Goal: Find specific page/section: Find specific page/section

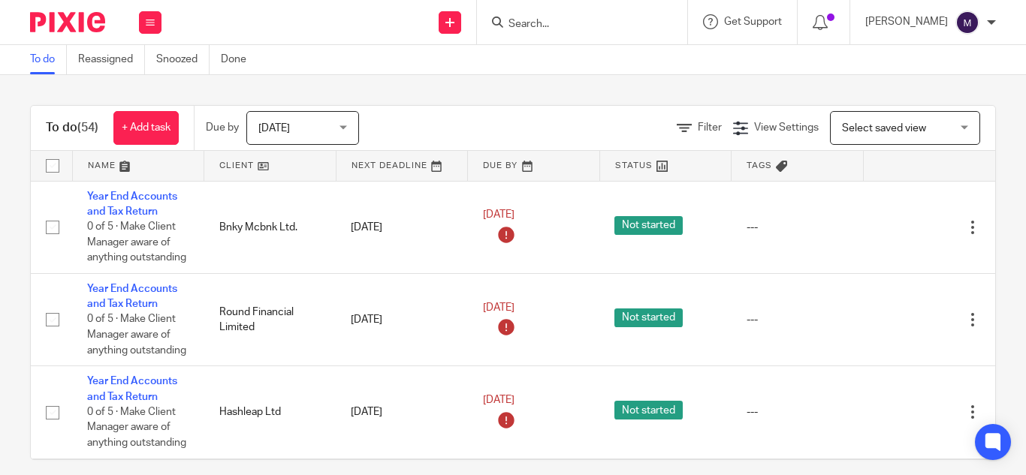
click at [550, 24] on input "Search" at bounding box center [574, 25] width 135 height 14
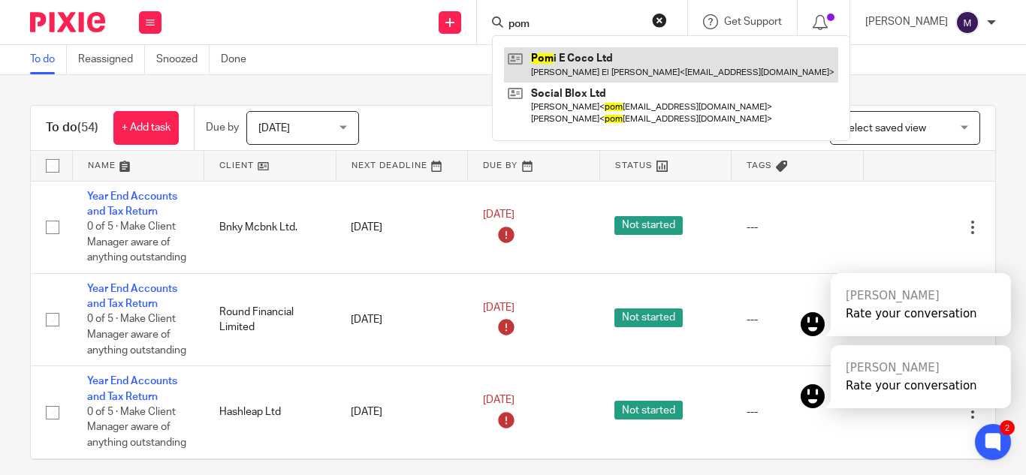
type input "pom"
click at [602, 72] on link at bounding box center [671, 64] width 334 height 35
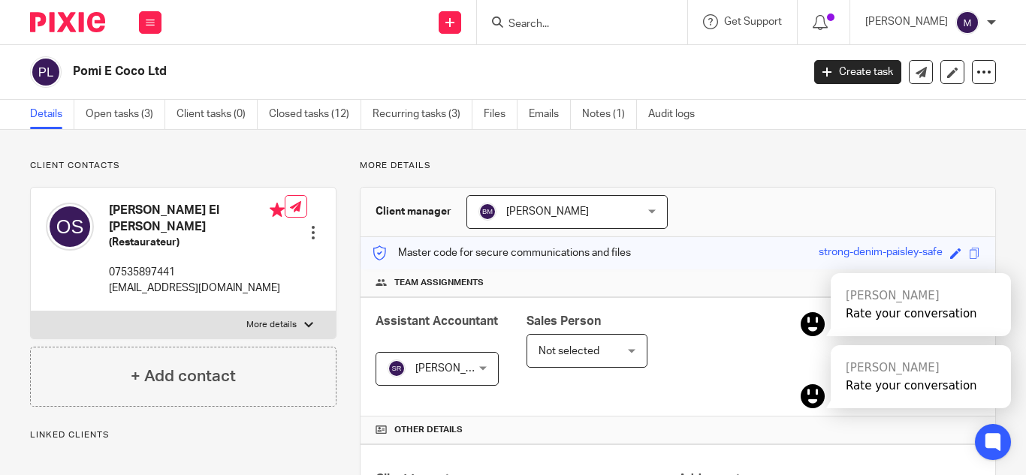
click at [997, 437] on icon at bounding box center [993, 442] width 11 height 11
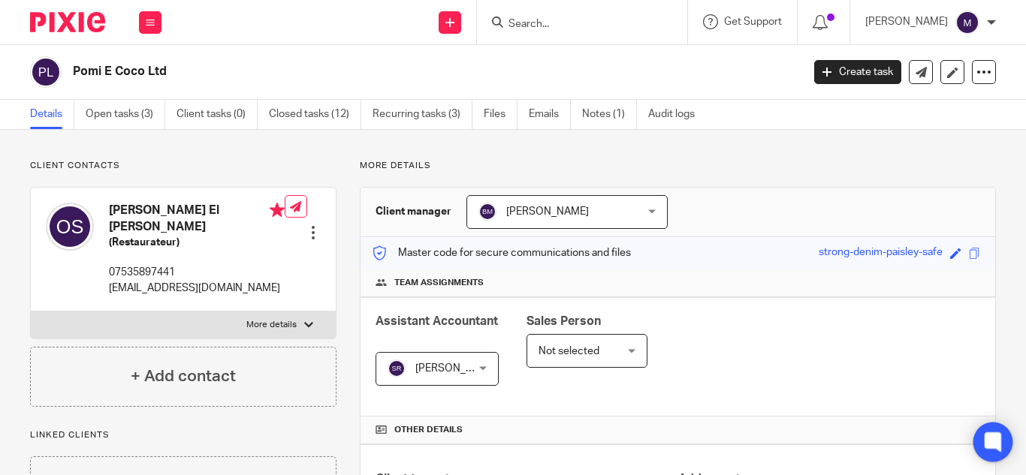
click at [989, 441] on icon at bounding box center [992, 442] width 11 height 7
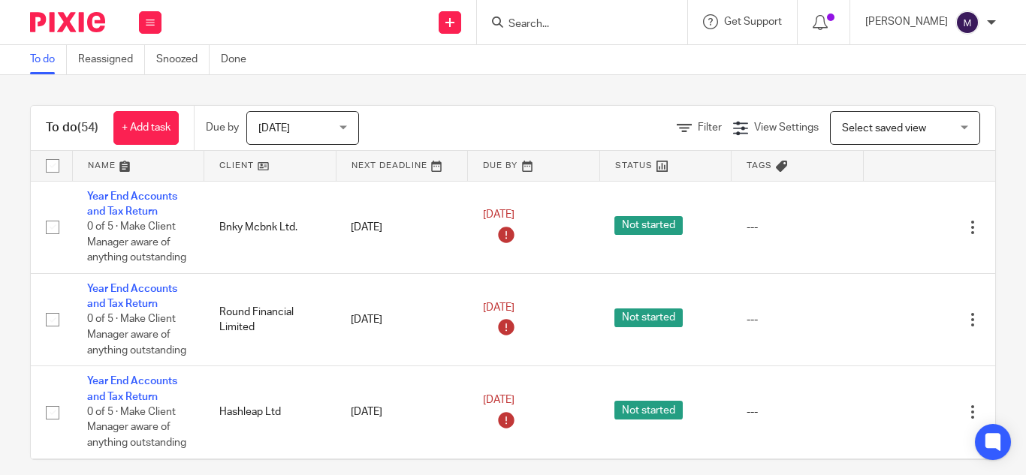
click at [558, 30] on input "Search" at bounding box center [574, 25] width 135 height 14
type input "["
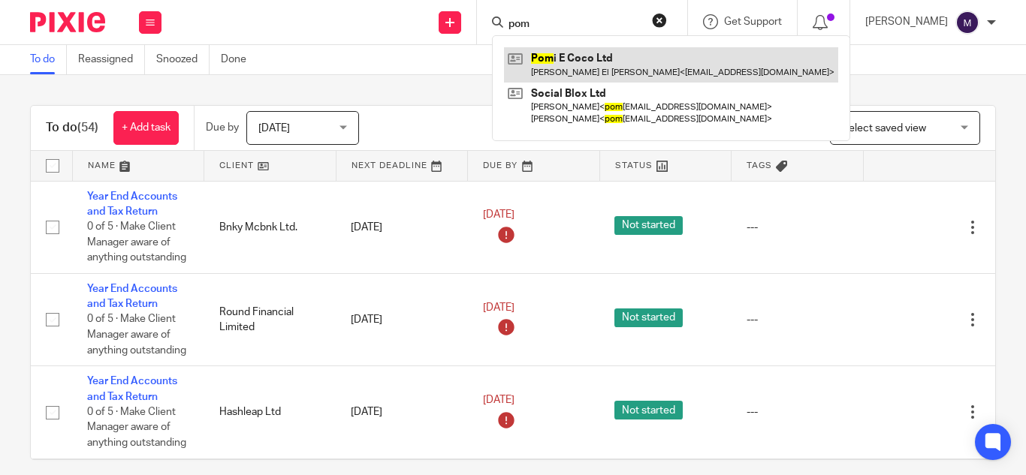
type input "pom"
click at [577, 75] on link at bounding box center [671, 64] width 334 height 35
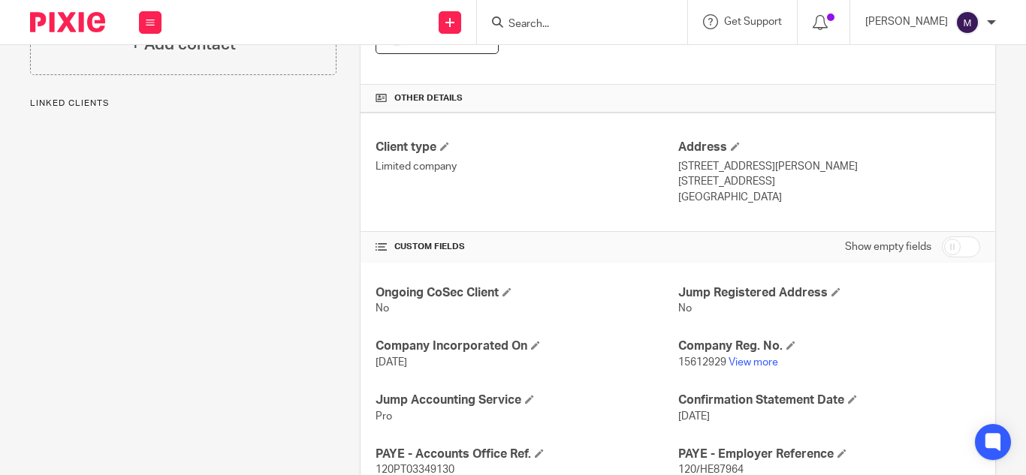
scroll to position [375, 0]
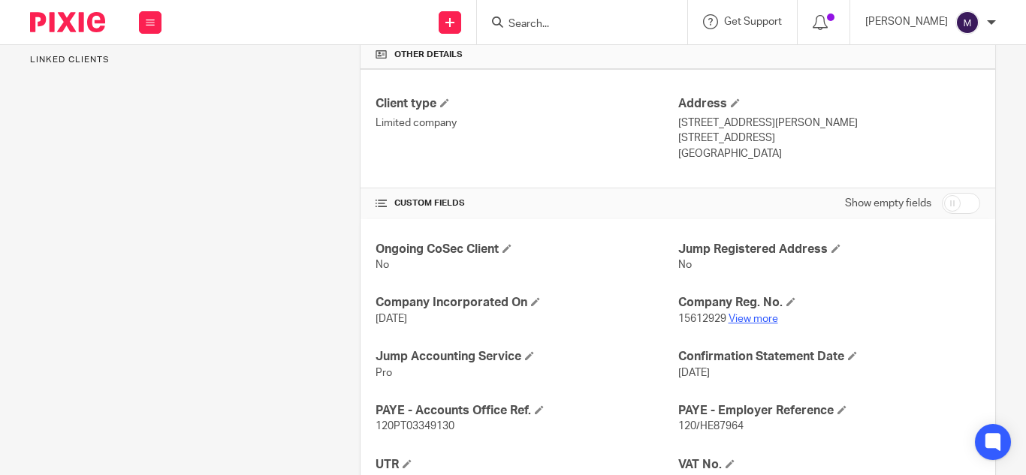
click at [730, 314] on link "View more" at bounding box center [753, 319] width 50 height 11
